Goal: Subscribe to service/newsletter

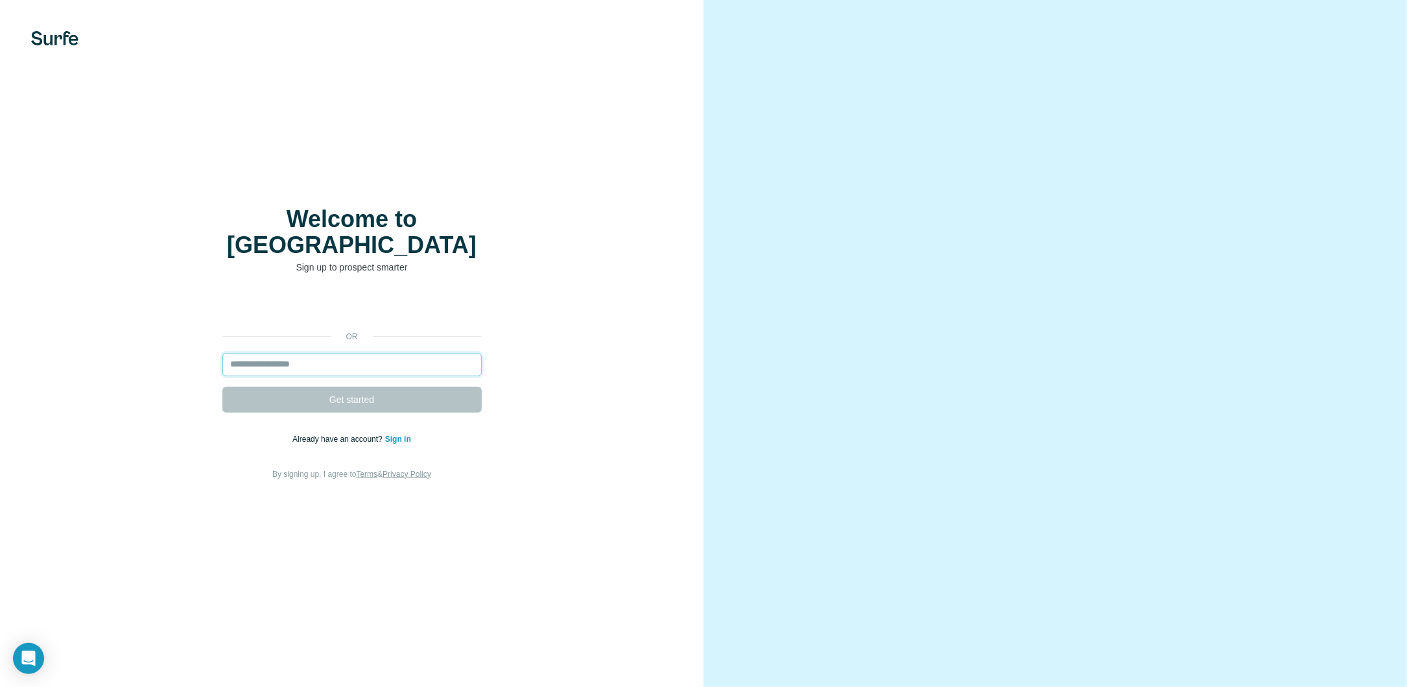
click at [408, 355] on input "email" at bounding box center [351, 364] width 259 height 23
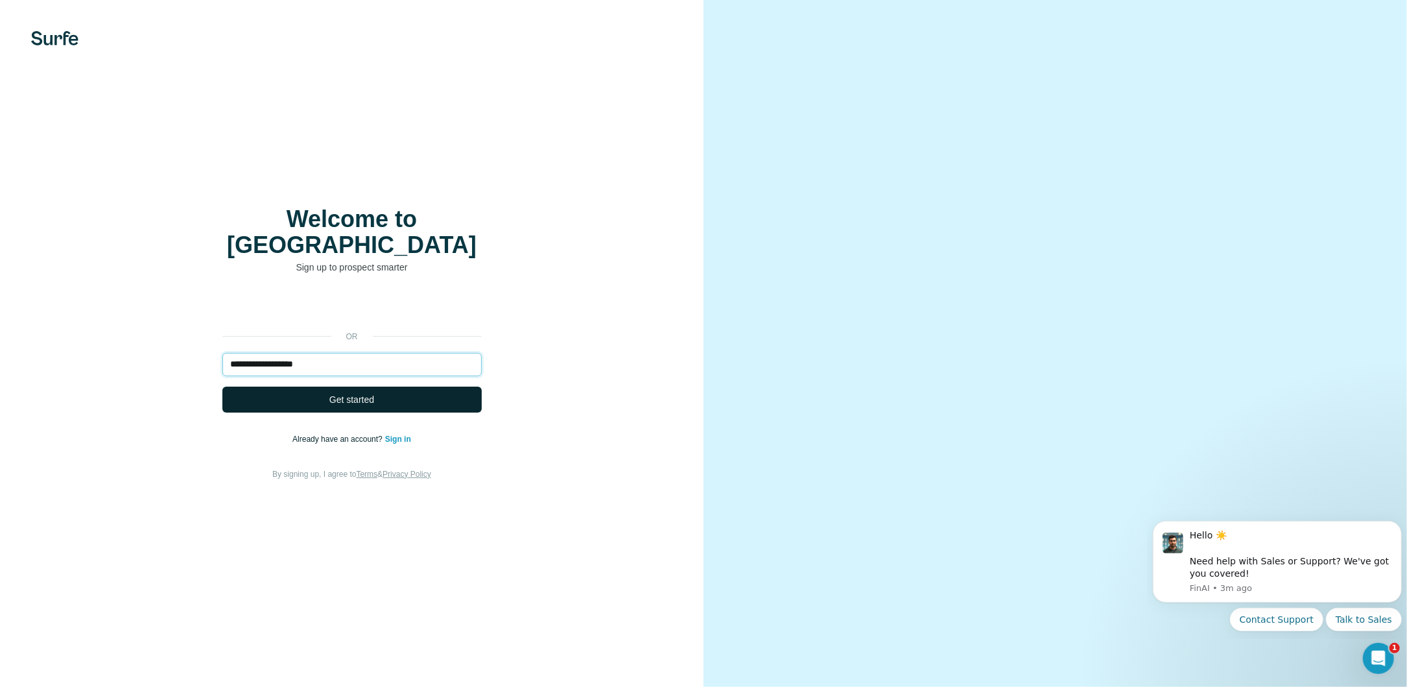
type input "**********"
click at [341, 393] on span "Get started" at bounding box center [351, 399] width 45 height 13
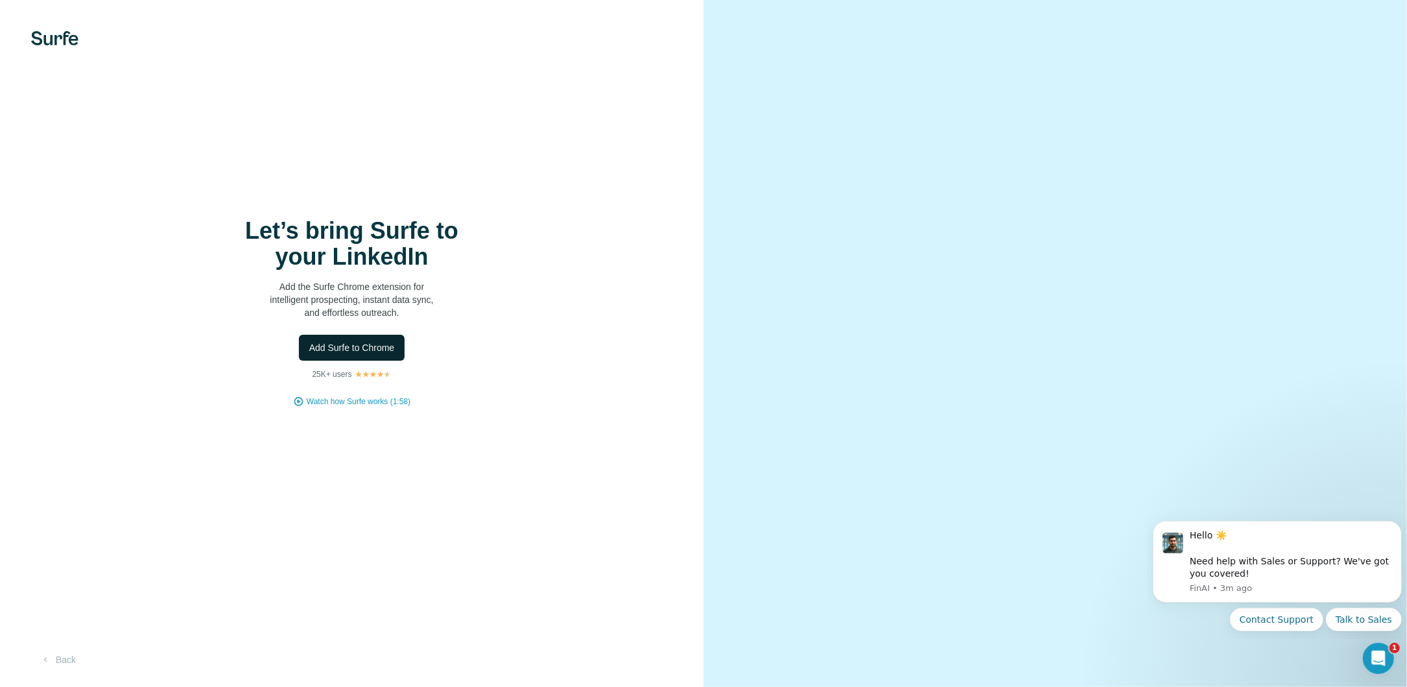
click at [361, 344] on span "Add Surfe to Chrome" at bounding box center [352, 347] width 86 height 13
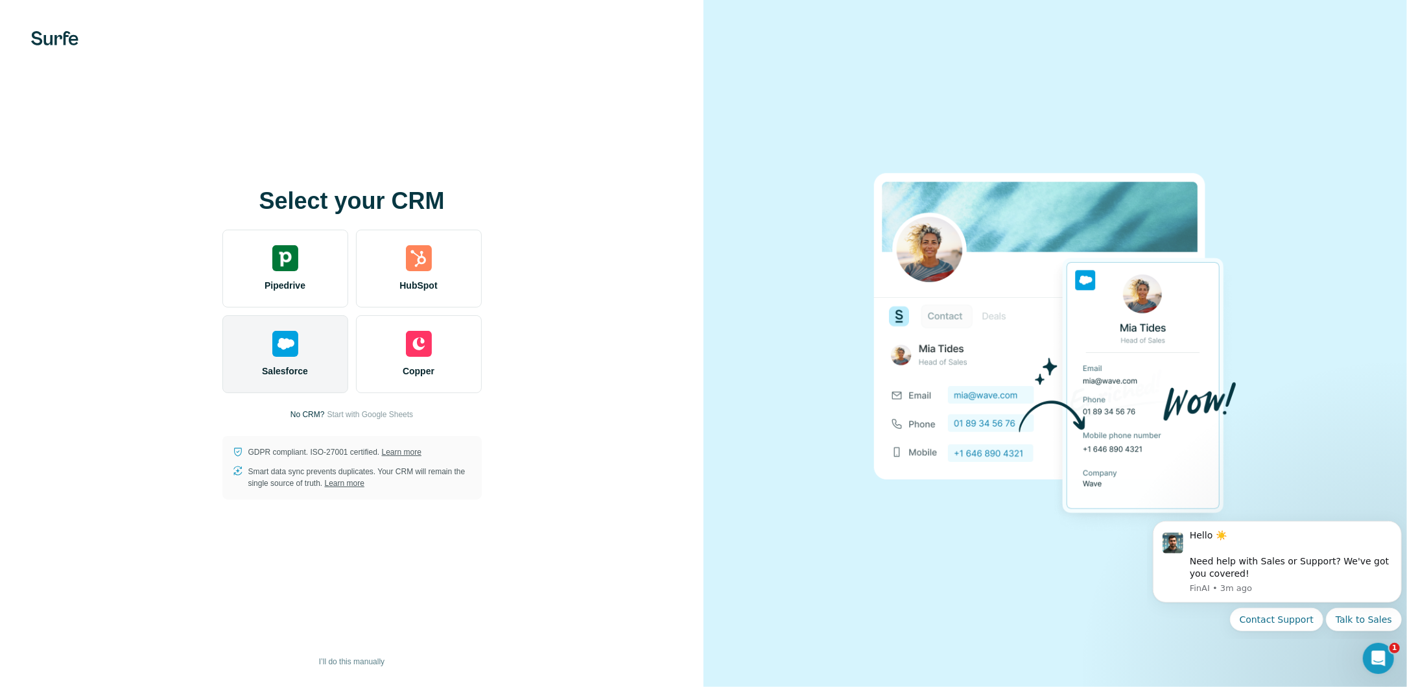
click at [292, 344] on img at bounding box center [285, 344] width 26 height 26
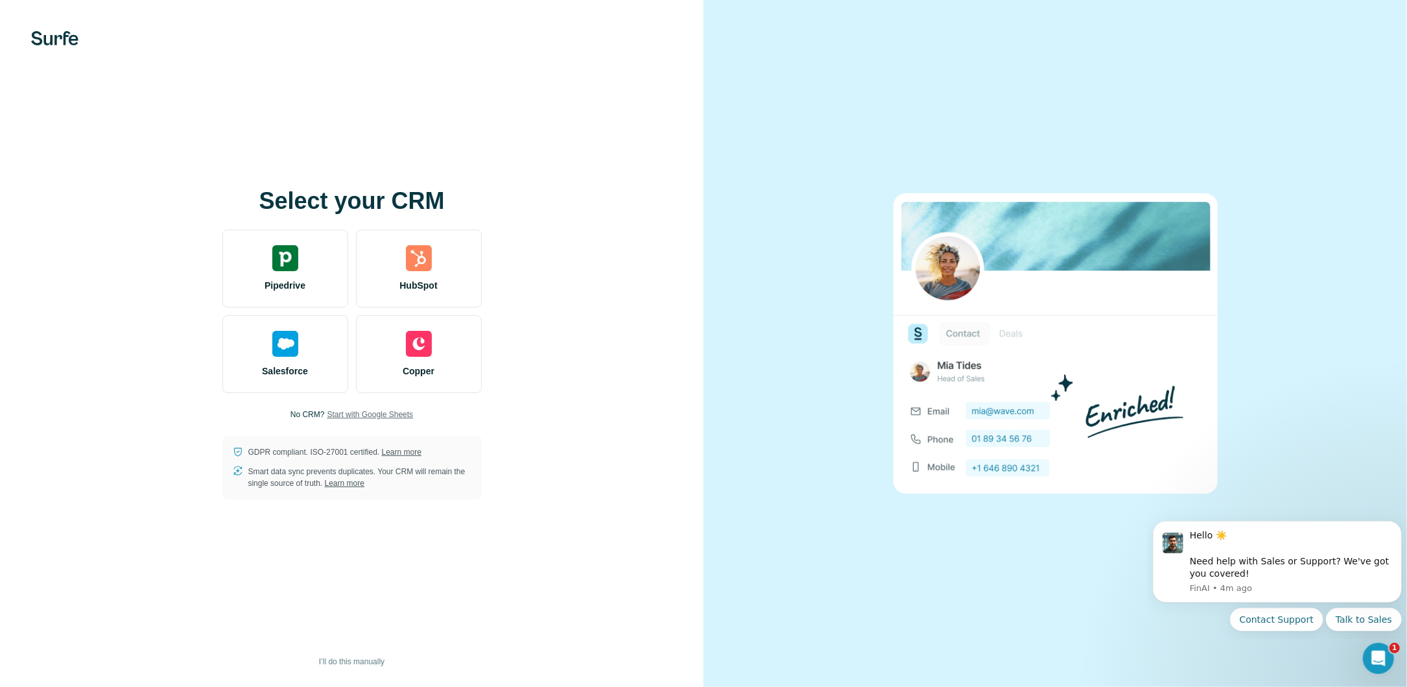
click at [381, 415] on span "Start with Google Sheets" at bounding box center [370, 414] width 86 height 12
click at [375, 415] on span "Start with Google Sheets" at bounding box center [370, 414] width 86 height 12
